Goal: Book appointment/travel/reservation

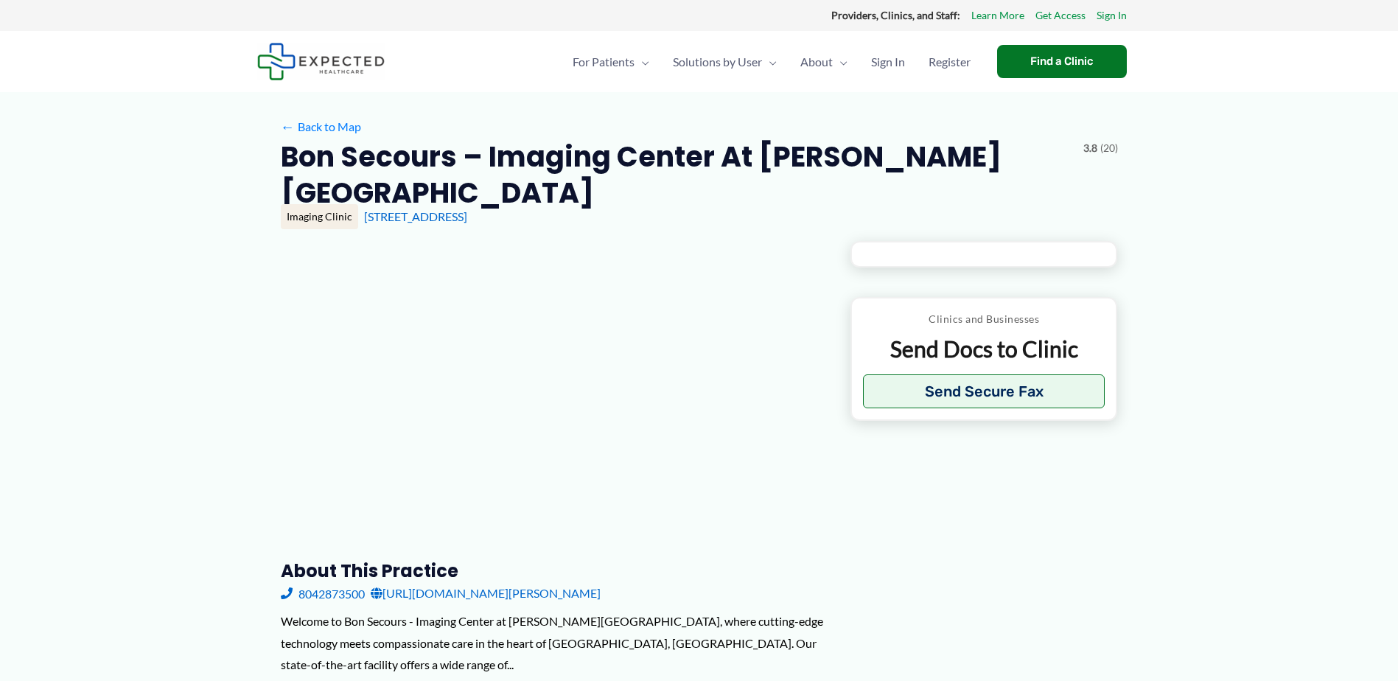
type input "**********"
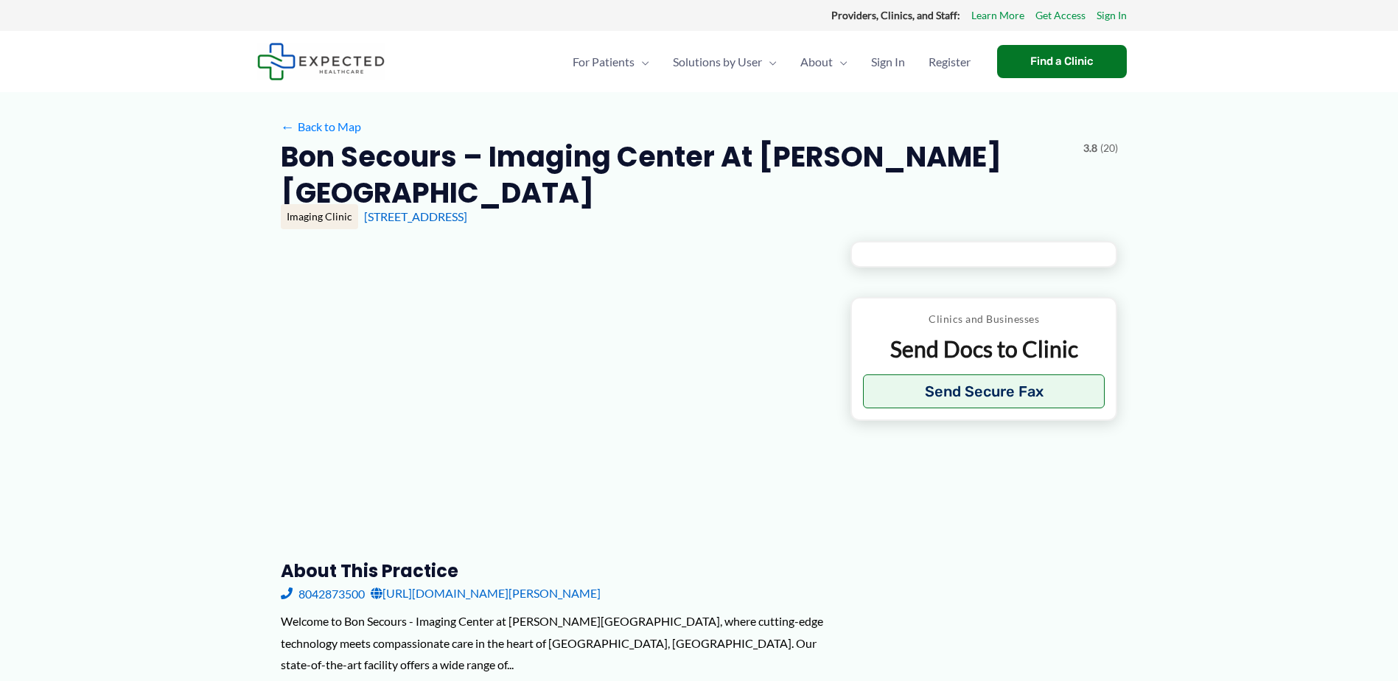
type input "**********"
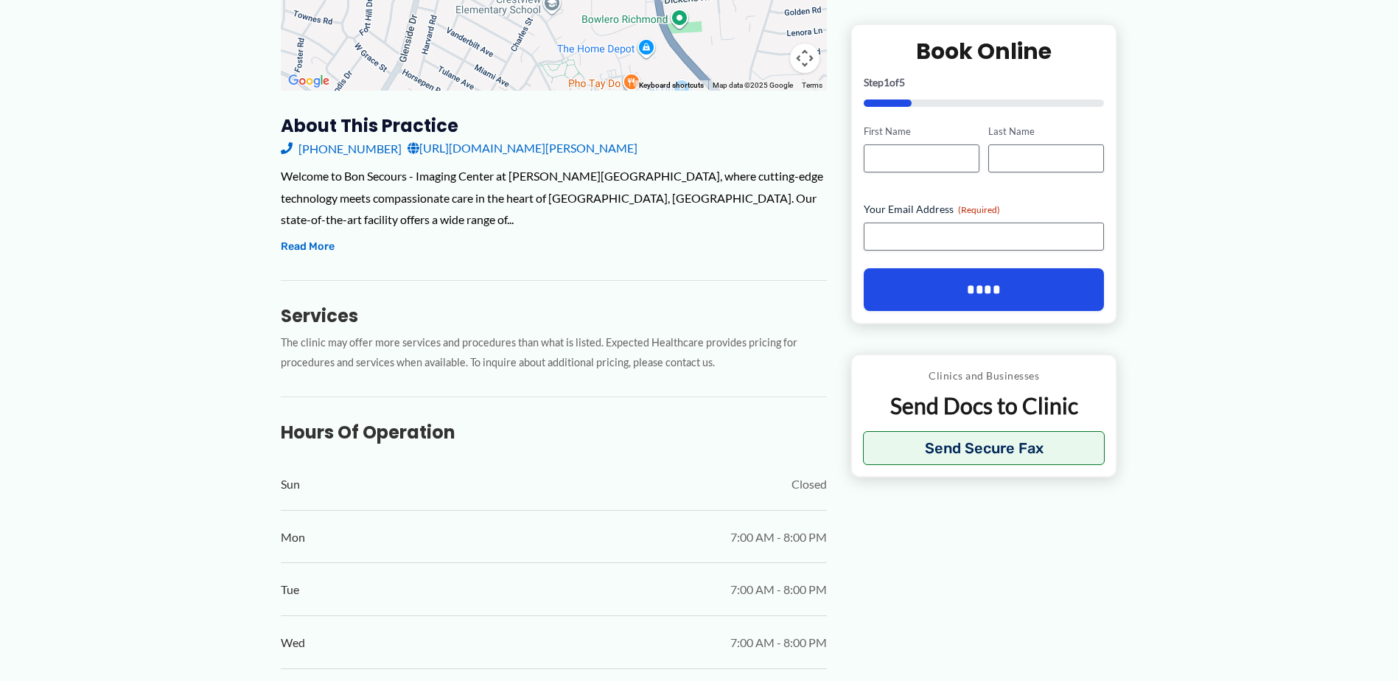
scroll to position [147, 0]
